Goal: Information Seeking & Learning: Learn about a topic

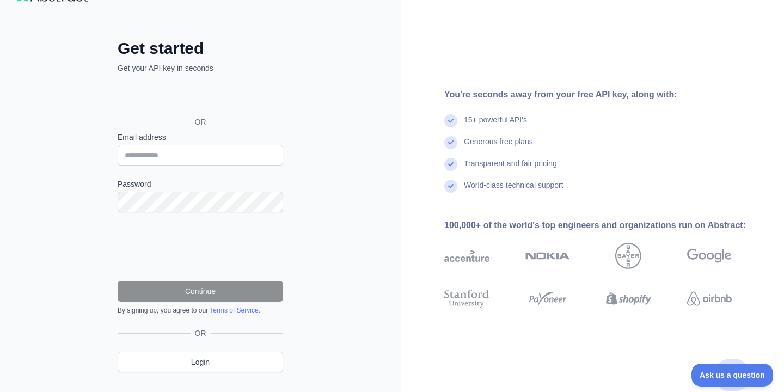
scroll to position [54, 0]
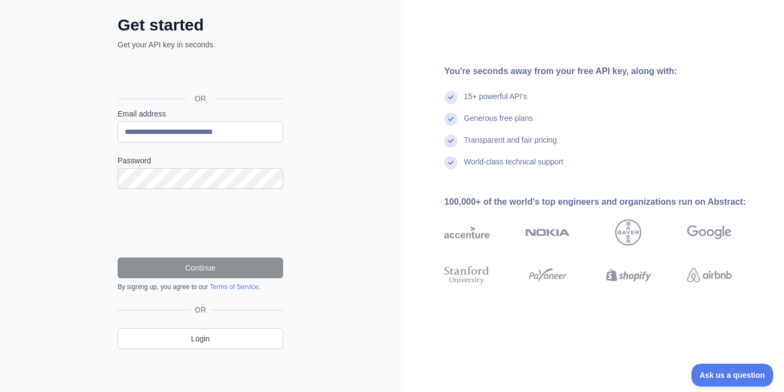
type input "**********"
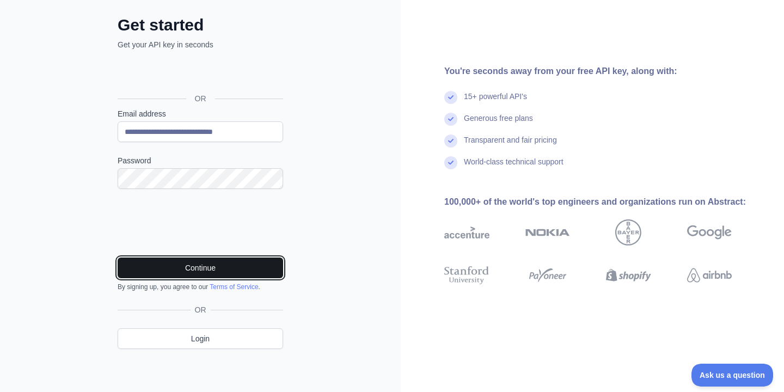
click at [253, 268] on button "Continue" at bounding box center [201, 268] width 166 height 21
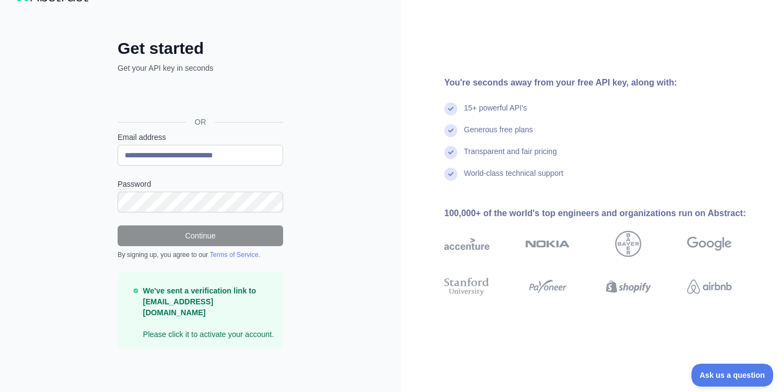
scroll to position [30, 0]
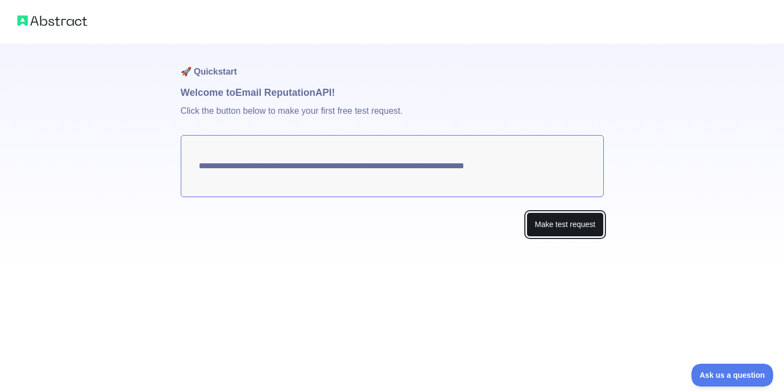
click at [580, 230] on button "Make test request" at bounding box center [565, 224] width 77 height 25
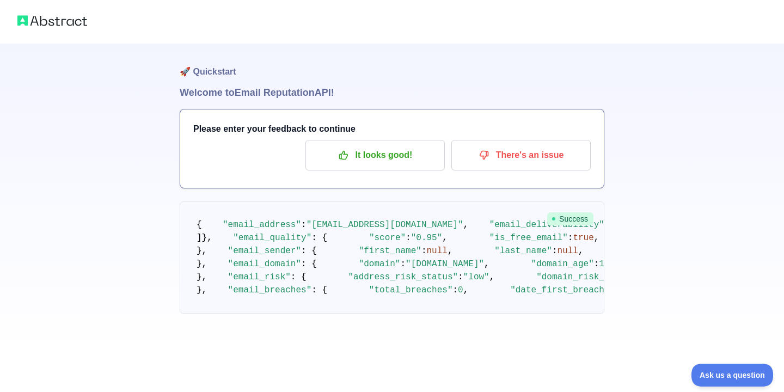
click at [36, 16] on img at bounding box center [52, 20] width 70 height 15
click at [43, 19] on img at bounding box center [52, 20] width 70 height 15
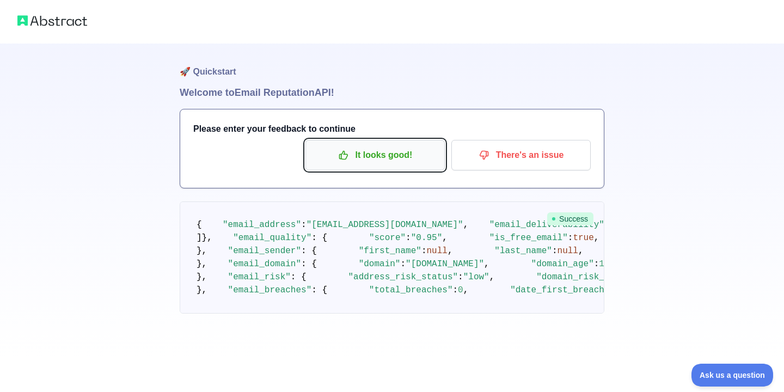
click at [389, 163] on p "It looks good!" at bounding box center [375, 155] width 123 height 19
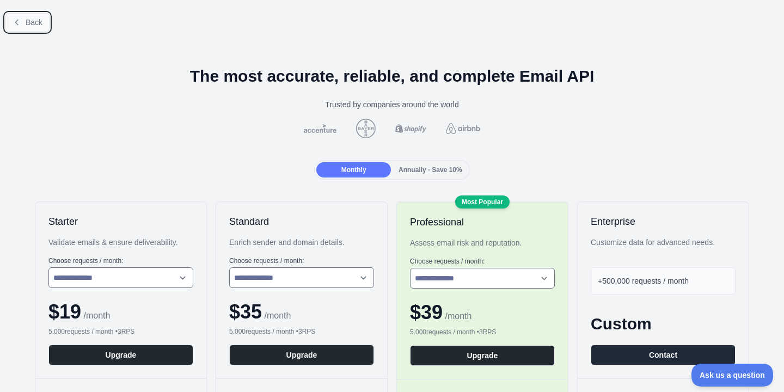
click at [24, 26] on button "Back" at bounding box center [27, 22] width 44 height 19
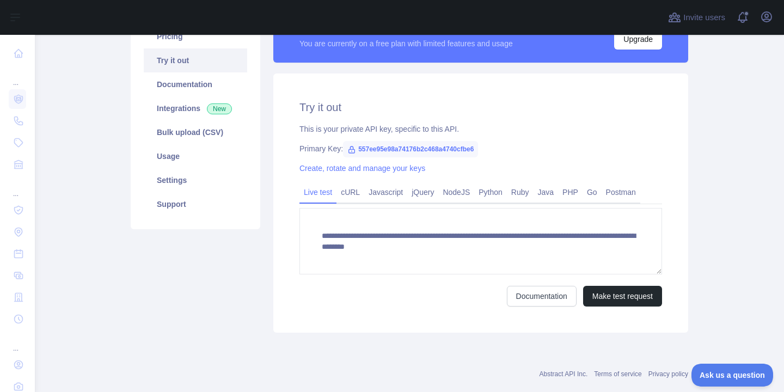
scroll to position [107, 0]
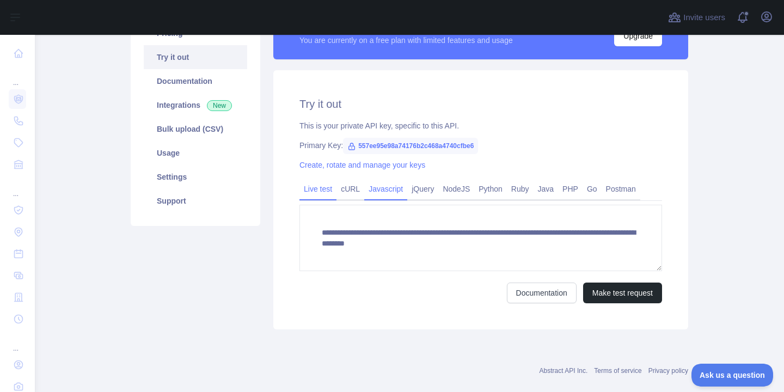
click at [398, 185] on link "Javascript" at bounding box center [385, 188] width 43 height 17
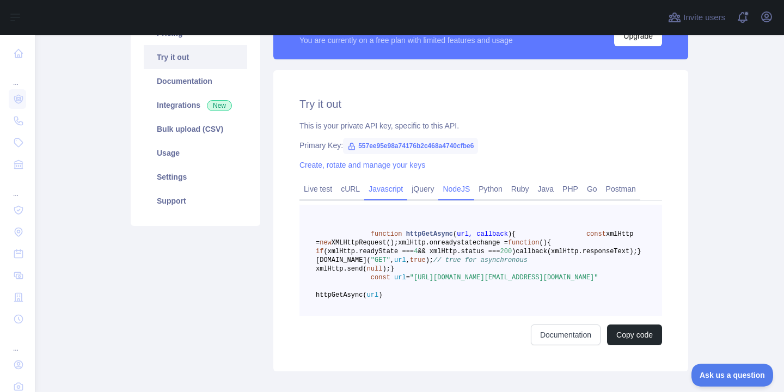
click at [472, 192] on link "NodeJS" at bounding box center [456, 188] width 36 height 17
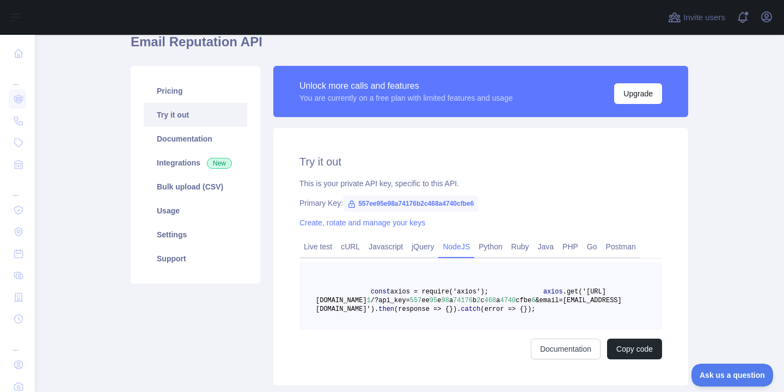
scroll to position [0, 0]
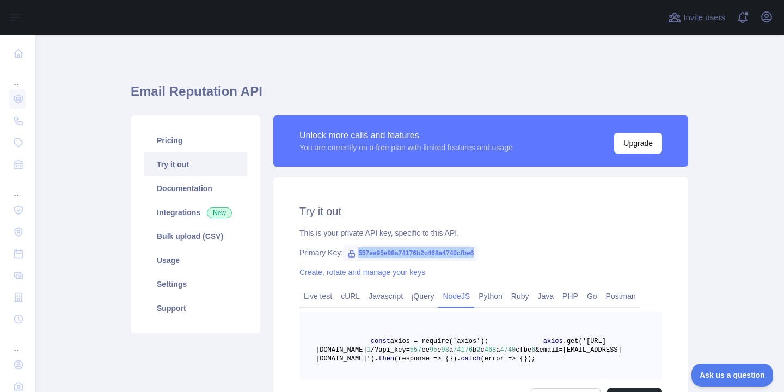
drag, startPoint x: 358, startPoint y: 255, endPoint x: 498, endPoint y: 255, distance: 140.5
click at [498, 255] on div "Primary Key: 557ee95e98a74176b2c468a4740cfbe6" at bounding box center [480, 252] width 363 height 11
copy span "557ee95e98a74176b2c468a4740cfbe6"
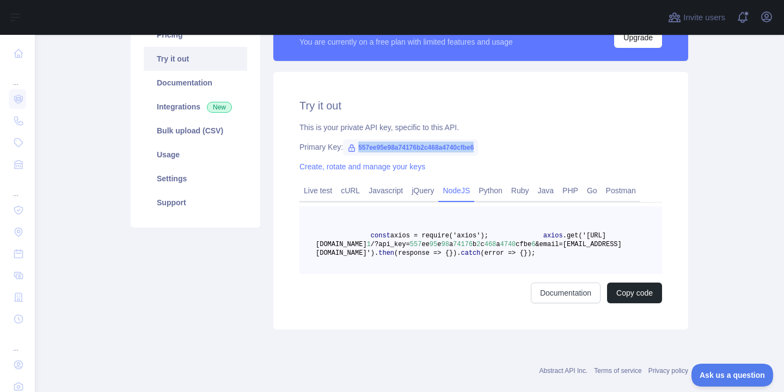
scroll to position [102, 0]
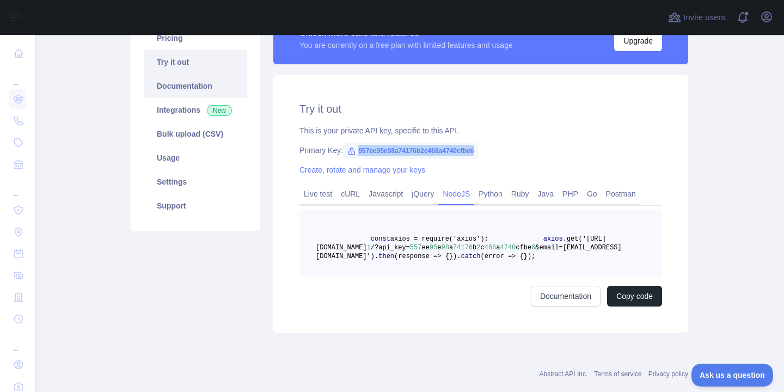
click at [187, 94] on link "Documentation" at bounding box center [195, 86] width 103 height 24
drag, startPoint x: 414, startPoint y: 246, endPoint x: 628, endPoint y: 259, distance: 214.4
click at [622, 259] on span "axios .get('[URL][DOMAIN_NAME] 1 /?api_key= 557 ee 95 e 98 a 74176 b 2 c 468 a …" at bounding box center [469, 247] width 306 height 25
copy span "[URL][DOMAIN_NAME] 1 /?api_key= 557 ee 95 e 98 a 74176 b 2 c 468 a 4740 cfbe 6 …"
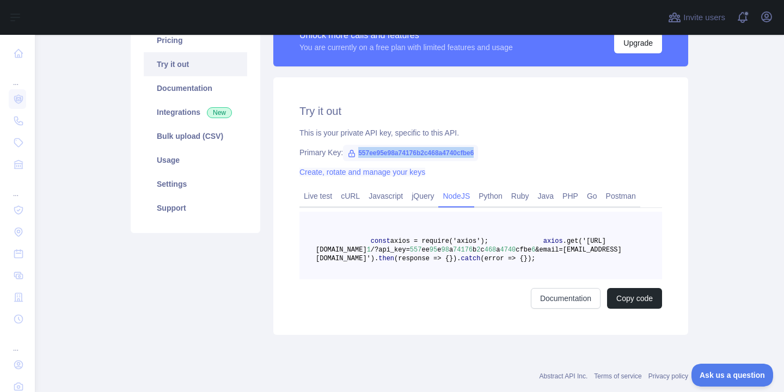
click at [331, 176] on link "Create, rotate and manage your keys" at bounding box center [362, 172] width 126 height 9
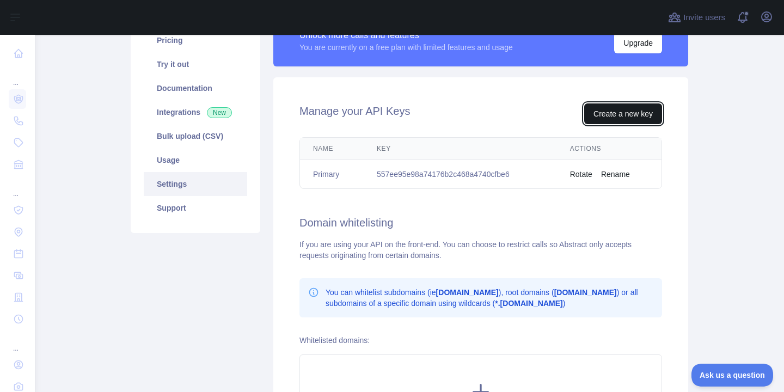
click at [623, 118] on button "Create a new key" at bounding box center [623, 113] width 78 height 21
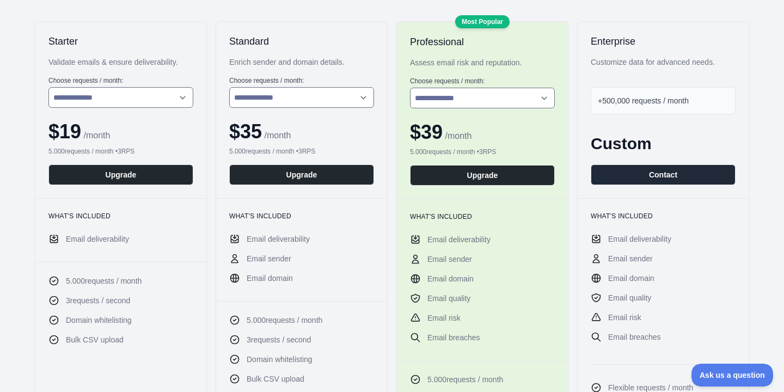
scroll to position [184, 0]
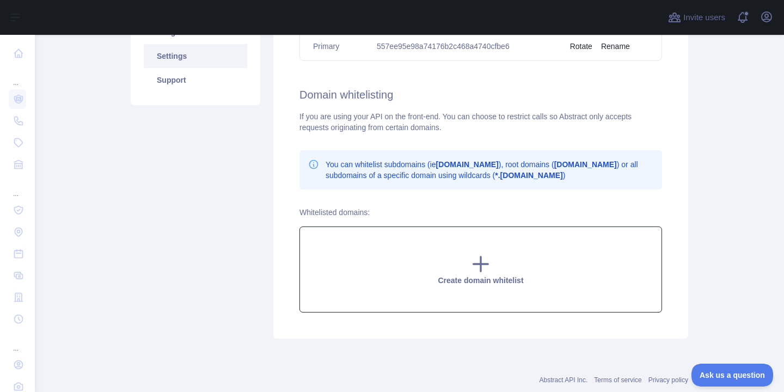
click at [416, 279] on div "Create domain whitelist" at bounding box center [480, 270] width 363 height 86
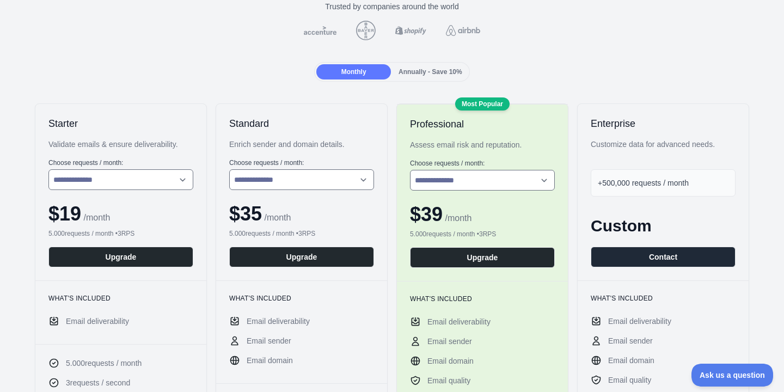
scroll to position [143, 0]
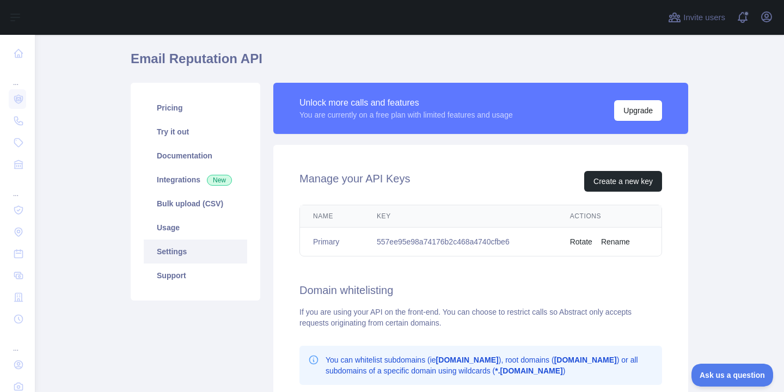
scroll to position [35, 0]
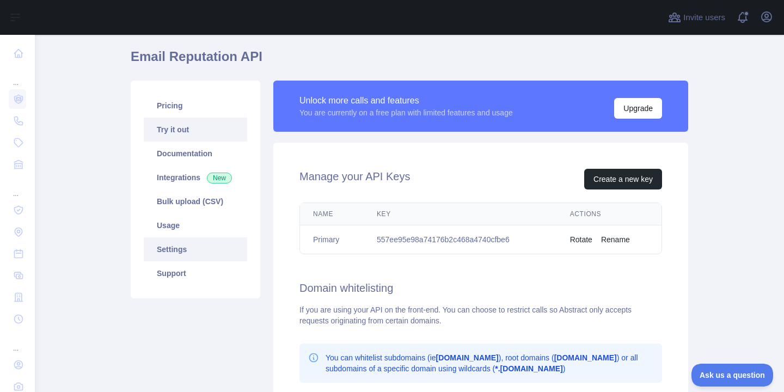
click at [170, 125] on link "Try it out" at bounding box center [195, 130] width 103 height 24
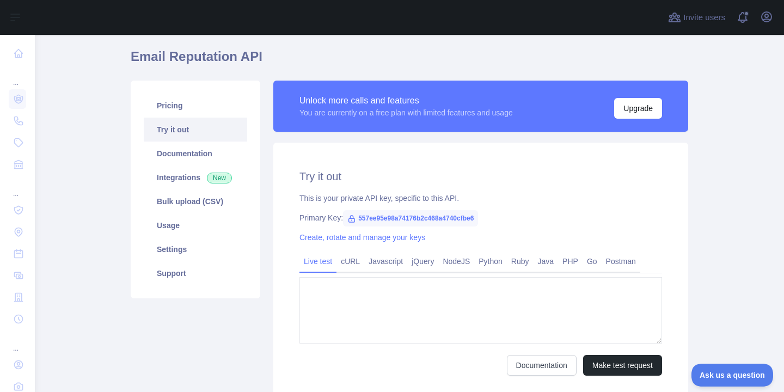
type textarea "**********"
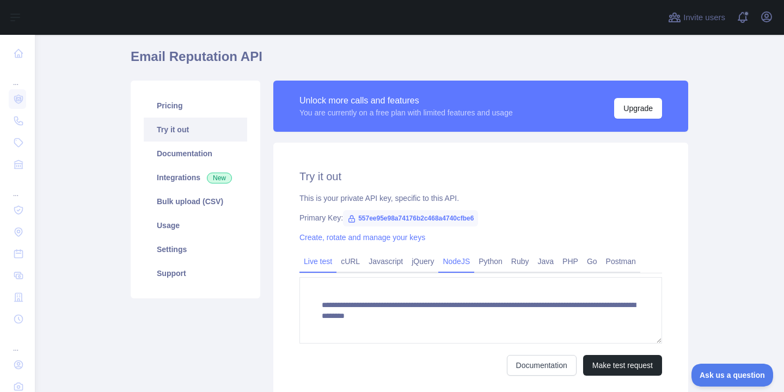
click at [468, 259] on link "NodeJS" at bounding box center [456, 261] width 36 height 17
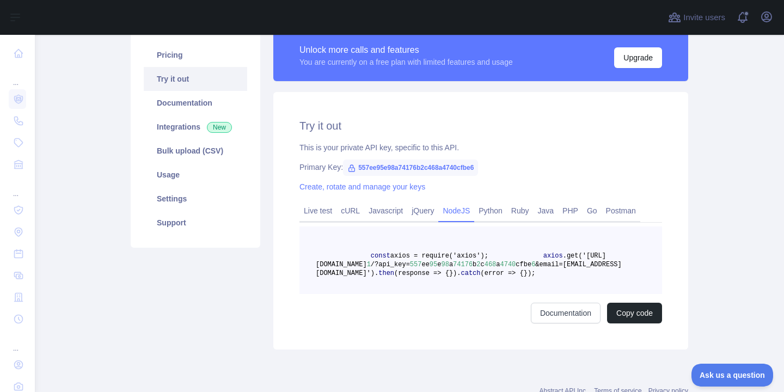
scroll to position [88, 0]
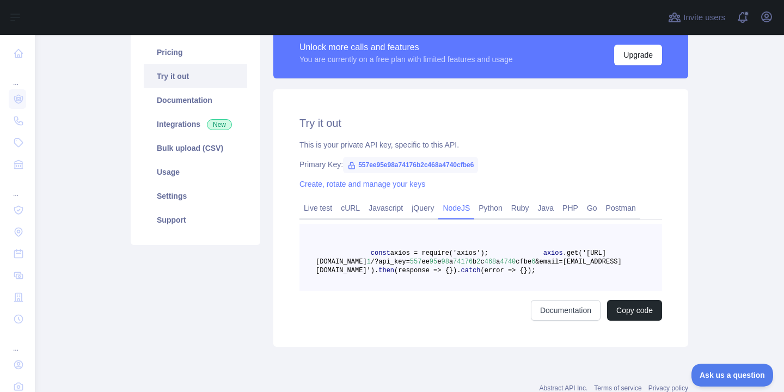
drag, startPoint x: 384, startPoint y: 278, endPoint x: 426, endPoint y: 307, distance: 50.8
click at [426, 291] on pre "const axios = require('axios'); axios .get('[URL][DOMAIN_NAME] 1 /?api_key= 557…" at bounding box center [480, 258] width 363 height 68
drag, startPoint x: 425, startPoint y: 311, endPoint x: 305, endPoint y: 250, distance: 134.7
click at [305, 250] on pre "const axios = require('axios'); axios .get('[URL][DOMAIN_NAME] 1 /?api_key= 557…" at bounding box center [480, 258] width 363 height 68
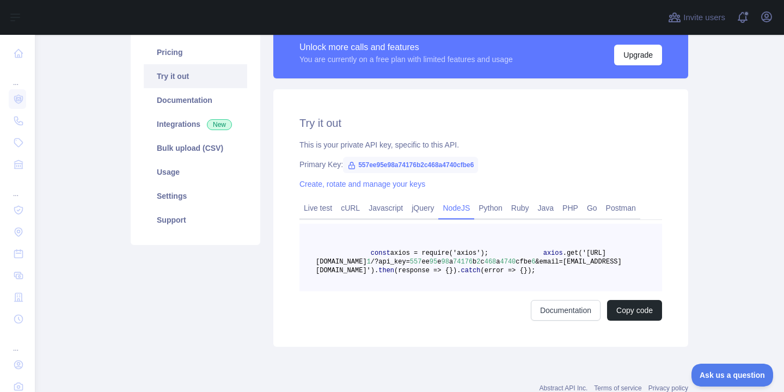
click at [430, 266] on span "95" at bounding box center [434, 262] width 8 height 8
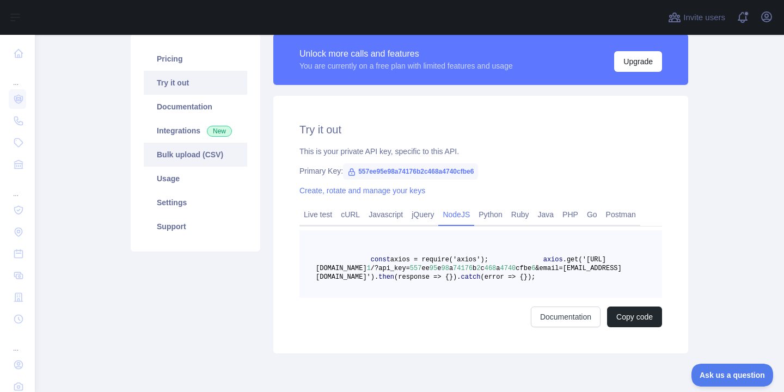
scroll to position [80, 0]
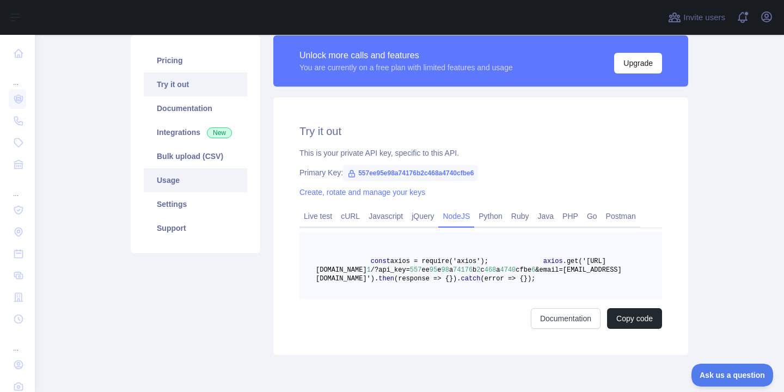
click at [189, 181] on link "Usage" at bounding box center [195, 180] width 103 height 24
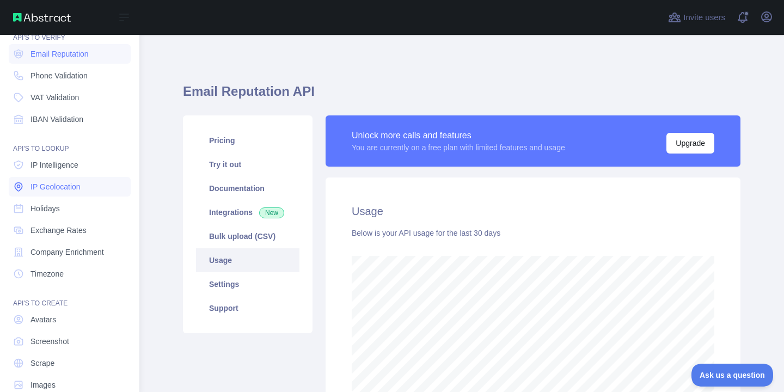
scroll to position [65, 0]
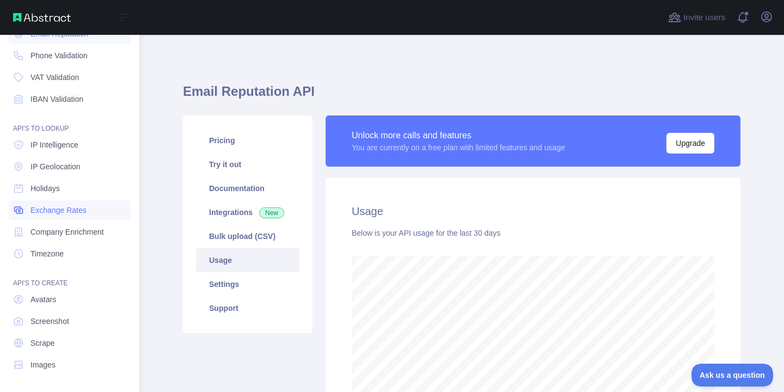
click at [57, 209] on span "Exchange Rates" at bounding box center [58, 210] width 56 height 11
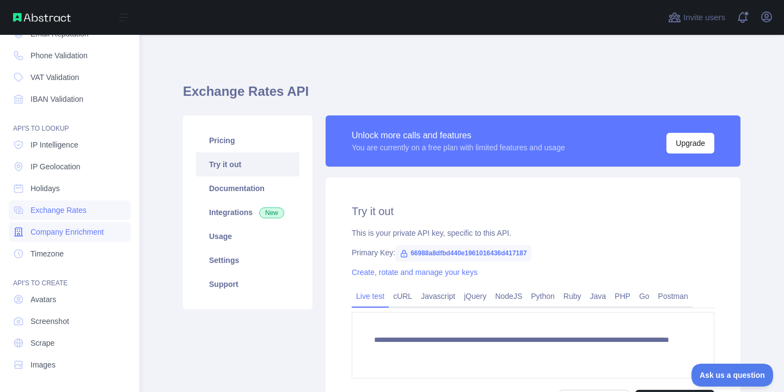
click at [63, 230] on span "Company Enrichment" at bounding box center [67, 232] width 74 height 11
click at [64, 250] on span "Timezone" at bounding box center [46, 253] width 33 height 11
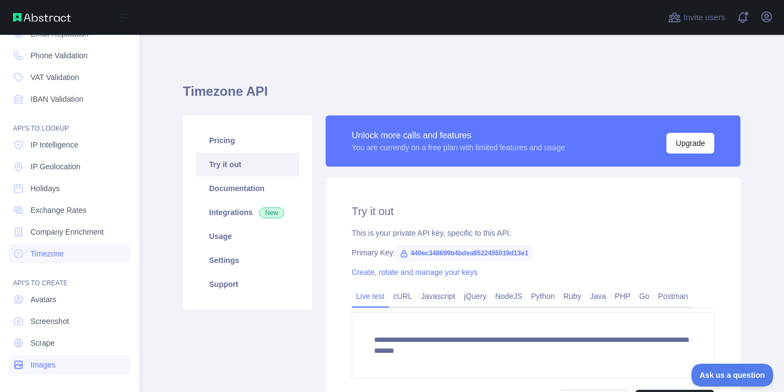
click at [50, 365] on span "Images" at bounding box center [42, 364] width 25 height 11
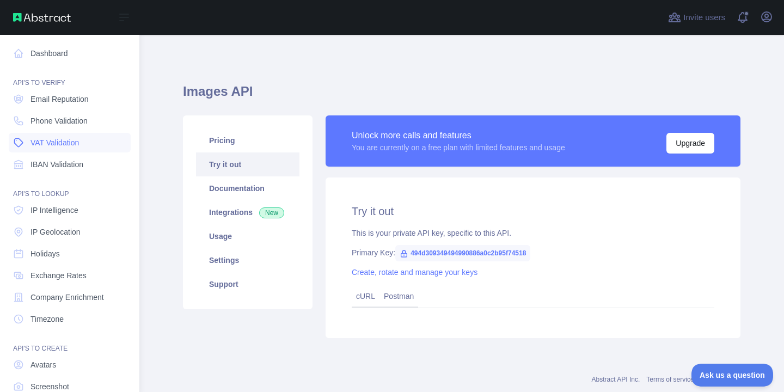
click at [46, 139] on span "VAT Validation" at bounding box center [54, 142] width 48 height 11
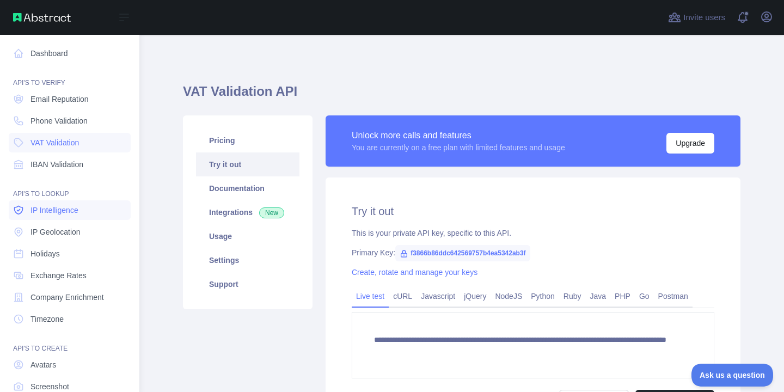
click at [29, 213] on link "IP Intelligence" at bounding box center [70, 210] width 122 height 20
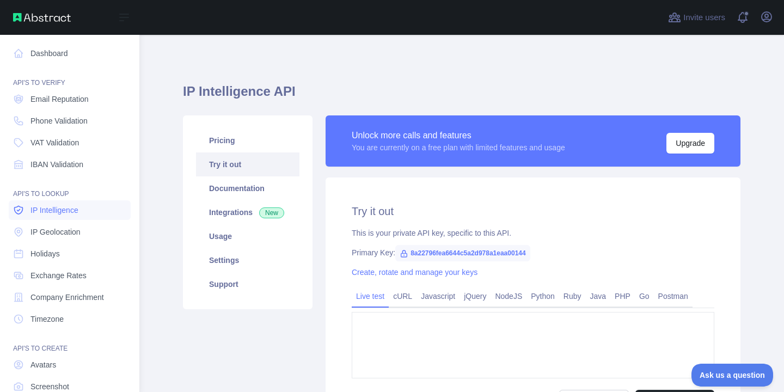
type textarea "**********"
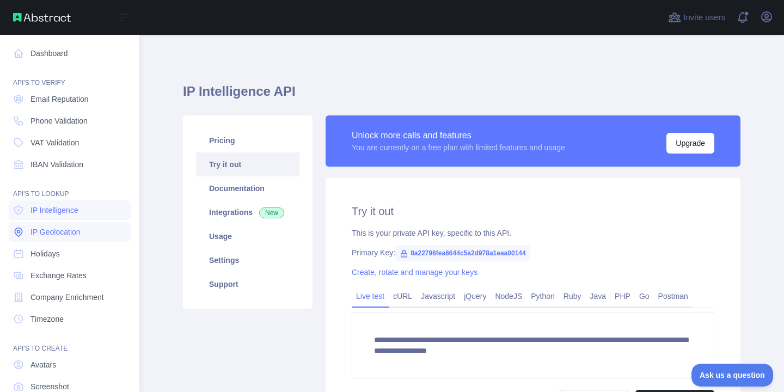
click at [41, 238] on link "IP Geolocation" at bounding box center [70, 232] width 122 height 20
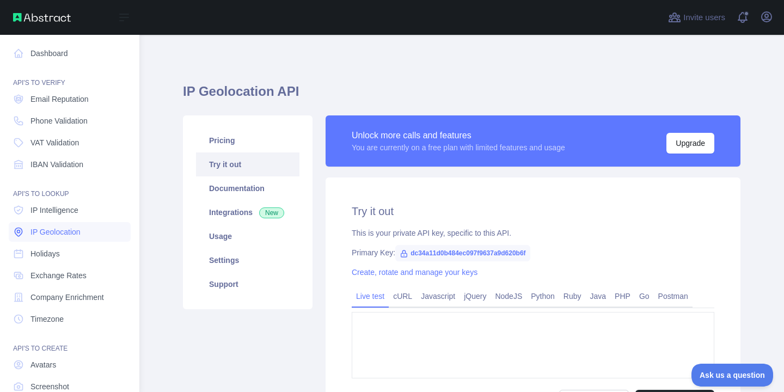
type textarea "**********"
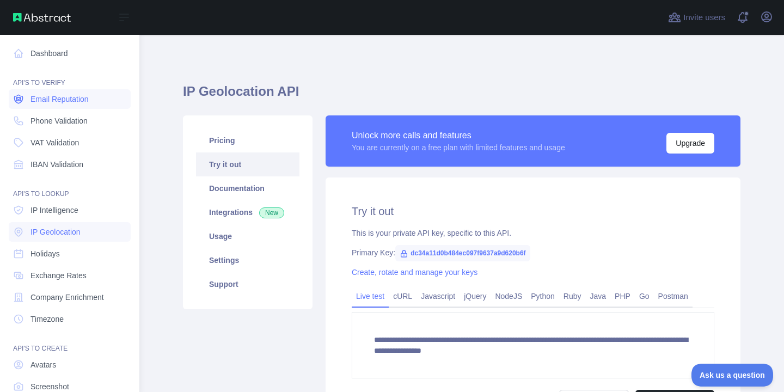
click at [31, 97] on span "Email Reputation" at bounding box center [59, 99] width 58 height 11
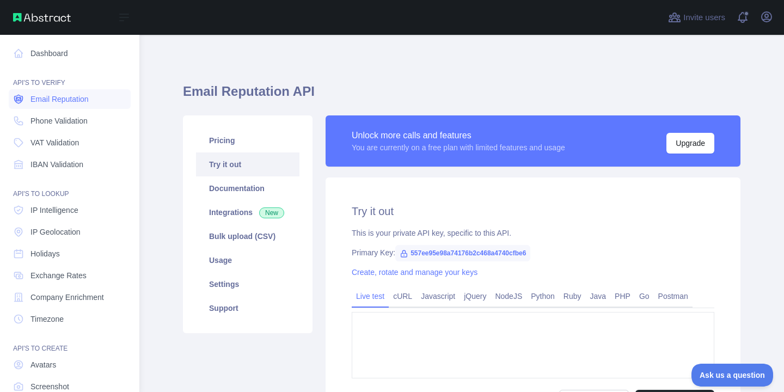
type textarea "**********"
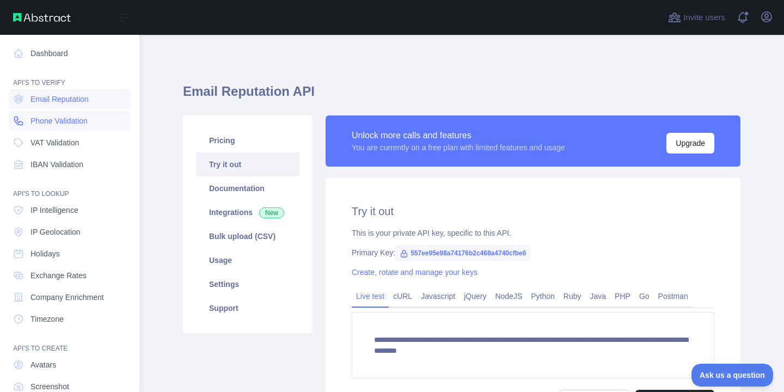
click at [38, 120] on span "Phone Validation" at bounding box center [58, 120] width 57 height 11
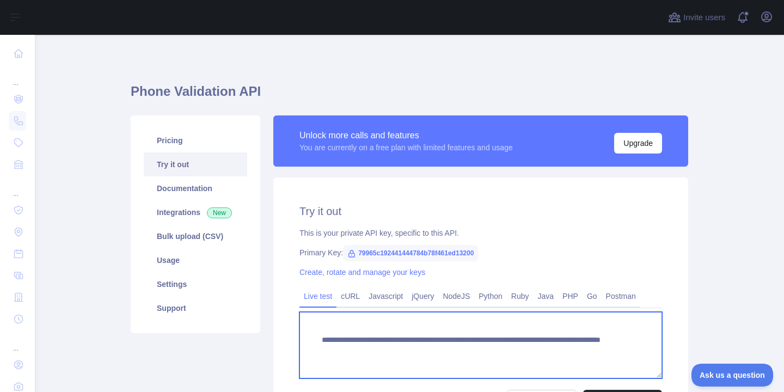
drag, startPoint x: 579, startPoint y: 356, endPoint x: 528, endPoint y: 354, distance: 51.2
click at [528, 354] on textarea "**********" at bounding box center [480, 345] width 363 height 66
click at [531, 351] on textarea "**********" at bounding box center [480, 345] width 363 height 66
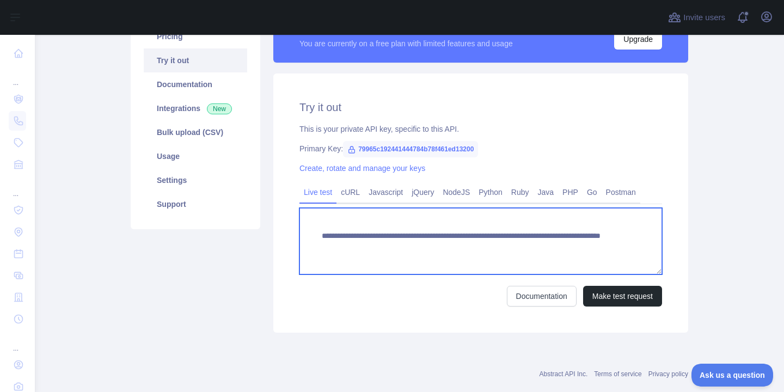
scroll to position [120, 0]
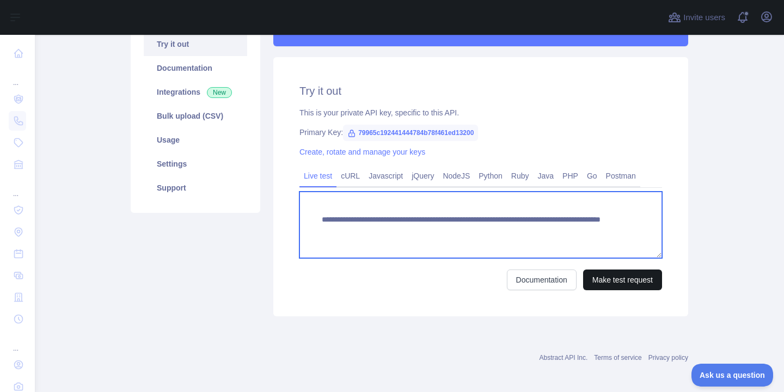
type textarea "**********"
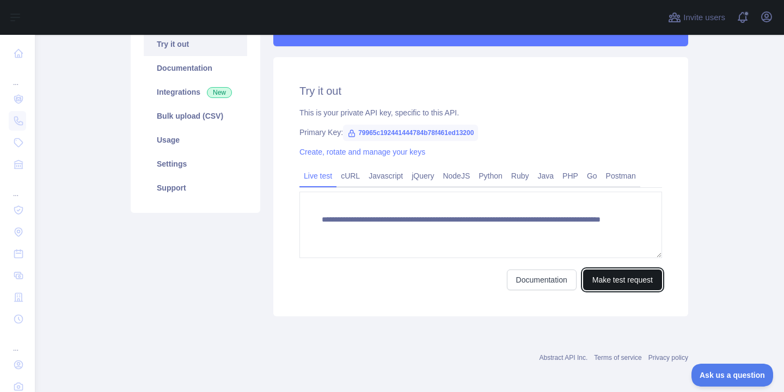
click at [618, 282] on button "Make test request" at bounding box center [622, 280] width 79 height 21
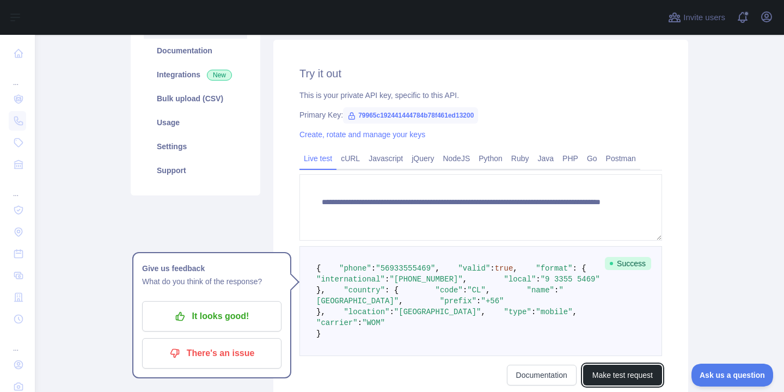
scroll to position [192, 0]
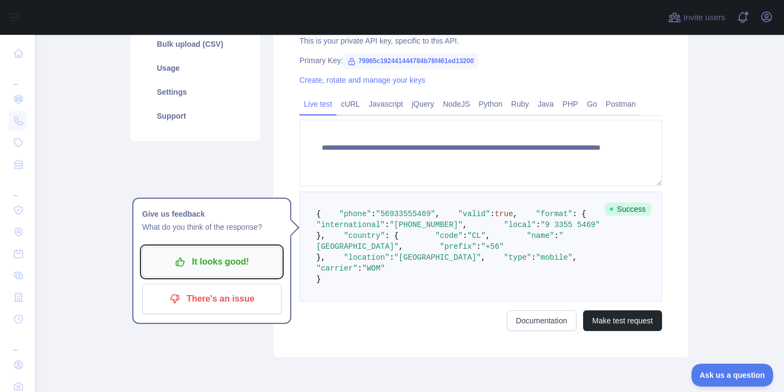
click at [254, 267] on p "It looks good!" at bounding box center [211, 262] width 123 height 19
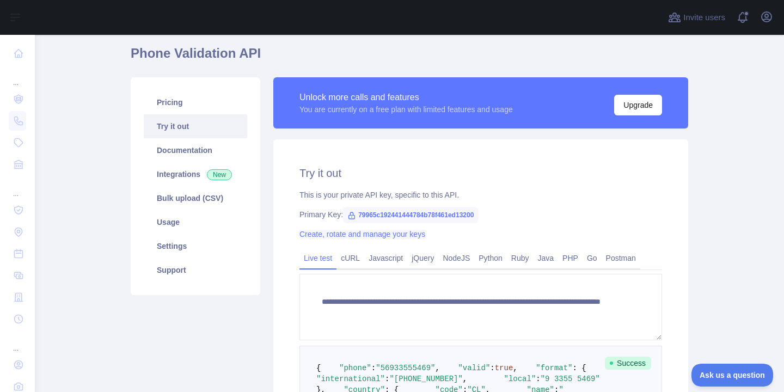
scroll to position [0, 0]
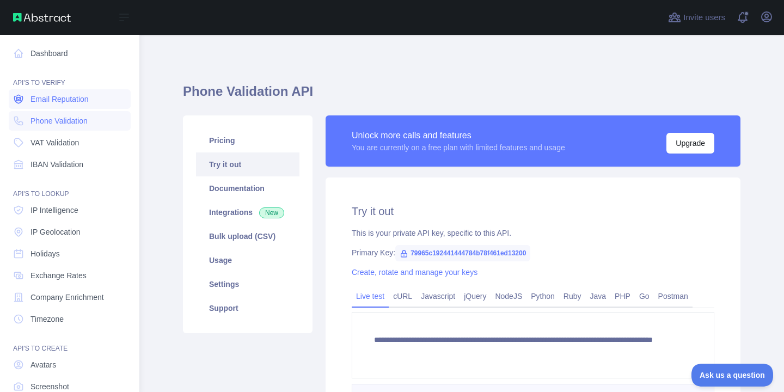
click at [28, 101] on link "Email Reputation" at bounding box center [70, 99] width 122 height 20
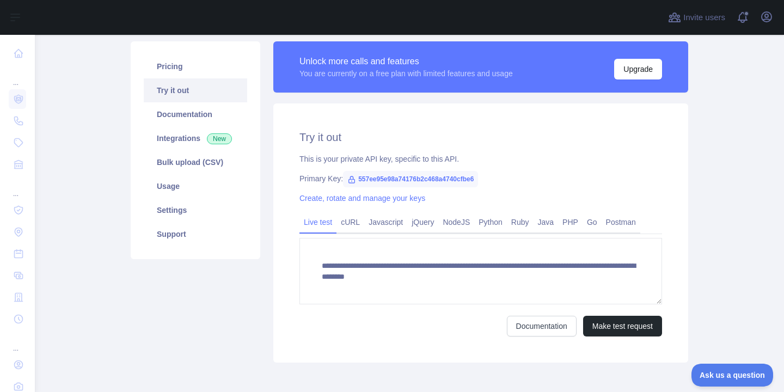
scroll to position [11, 0]
click at [474, 223] on link "NodeJS" at bounding box center [456, 221] width 36 height 17
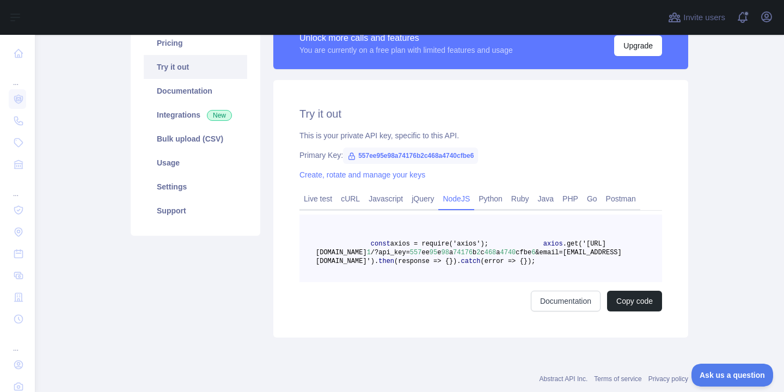
scroll to position [90, 0]
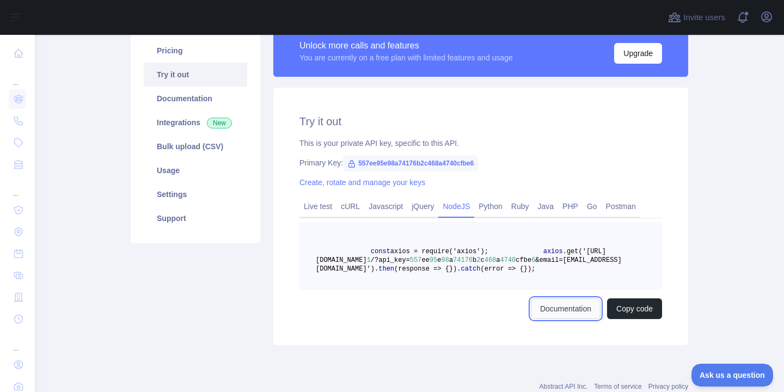
click at [557, 319] on link "Documentation" at bounding box center [566, 308] width 70 height 21
